Goal: Information Seeking & Learning: Learn about a topic

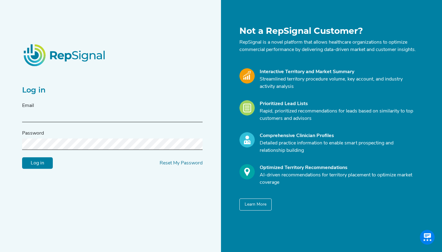
click at [94, 111] on div "Email" at bounding box center [112, 112] width 181 height 20
click at [92, 122] on input "text" at bounding box center [112, 116] width 181 height 11
paste input "baschenbrener@s2nhealth.com"
type input "baschenbrener@s2nhealth.com"
click at [116, 139] on div "Password" at bounding box center [112, 140] width 181 height 20
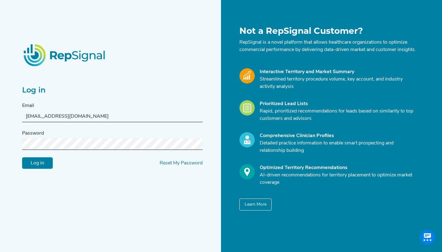
click at [37, 166] on input "Log in" at bounding box center [37, 163] width 31 height 12
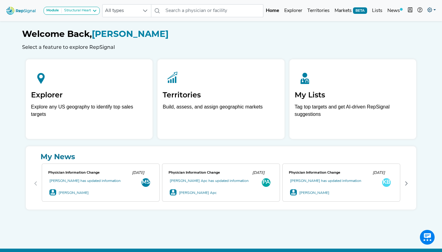
click at [430, 9] on icon at bounding box center [429, 9] width 5 height 5
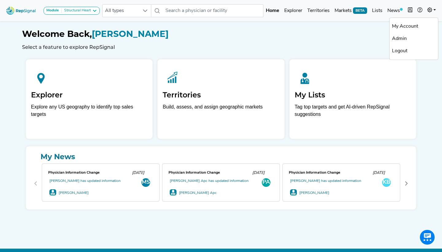
click at [331, 37] on h1 "Welcome Back, Blake Aschenbrener" at bounding box center [221, 34] width 398 height 10
click at [91, 14] on button "Module Structural Heart" at bounding box center [72, 11] width 56 height 8
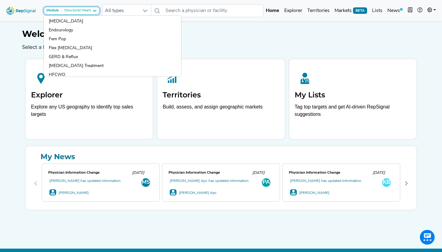
scroll to position [233, 0]
click at [426, 11] on link at bounding box center [432, 11] width 14 height 12
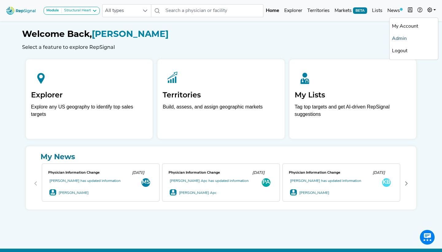
click at [407, 37] on link "Admin" at bounding box center [414, 39] width 49 height 12
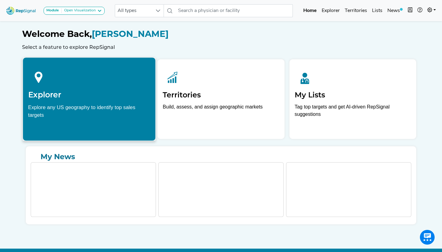
click at [91, 107] on div "Explore any US geography to identify top sales targets" at bounding box center [89, 110] width 122 height 15
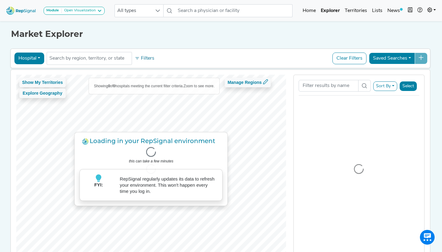
click at [79, 8] on div "Open Visualization" at bounding box center [79, 10] width 34 height 5
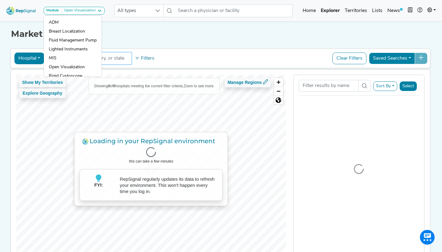
click at [76, 56] on link "MIS" at bounding box center [73, 58] width 58 height 9
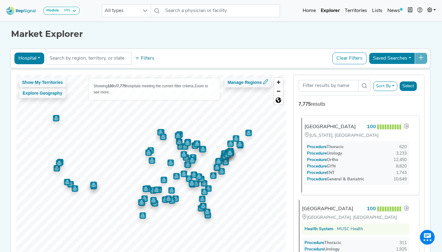
click at [335, 127] on div "[GEOGRAPHIC_DATA]" at bounding box center [330, 126] width 51 height 7
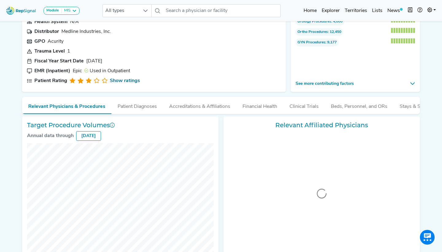
scroll to position [49, 0]
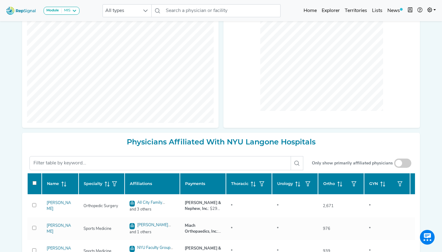
scroll to position [191, 0]
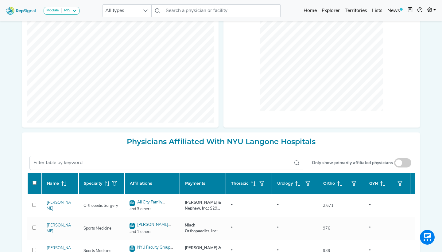
click at [255, 113] on div "Relevant Affiliated Physicians" at bounding box center [322, 50] width 197 height 154
